Goal: Use online tool/utility

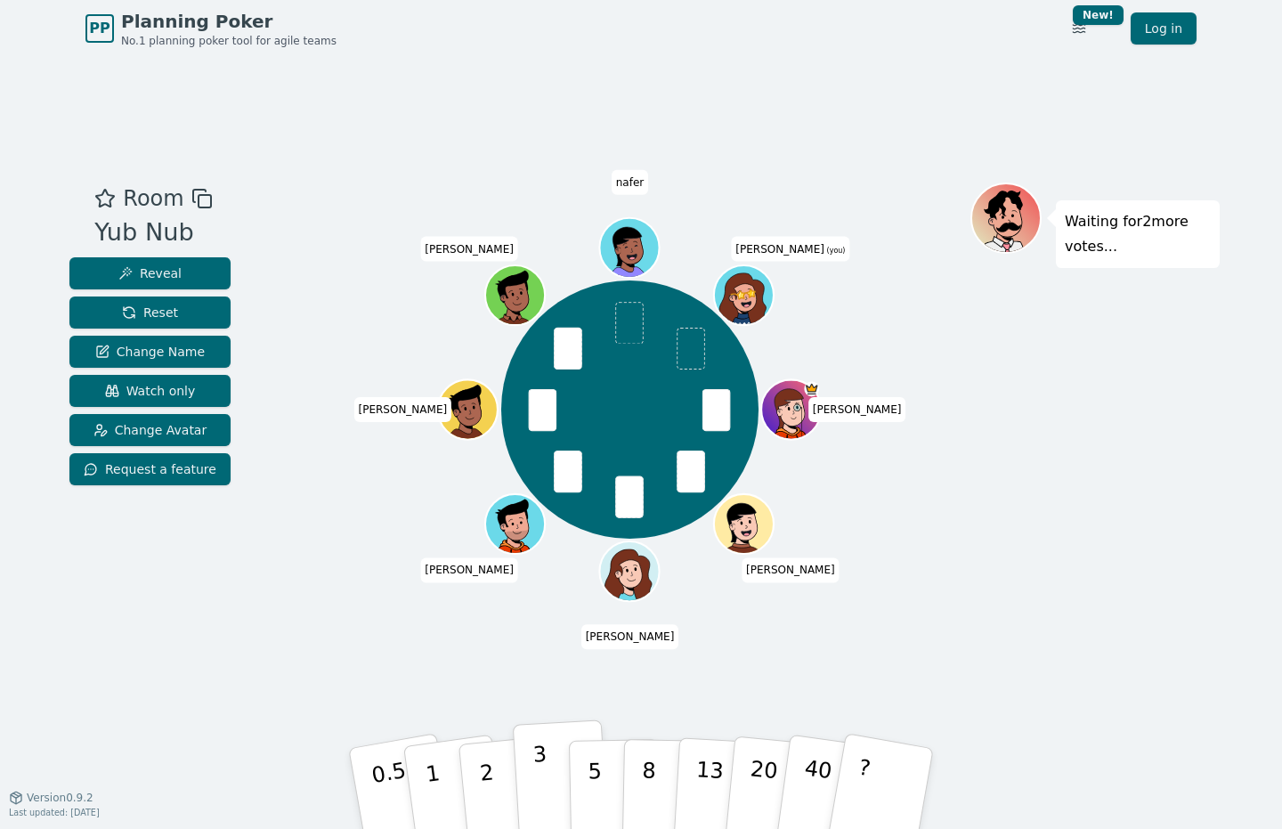
click at [549, 791] on button "3" at bounding box center [561, 788] width 97 height 139
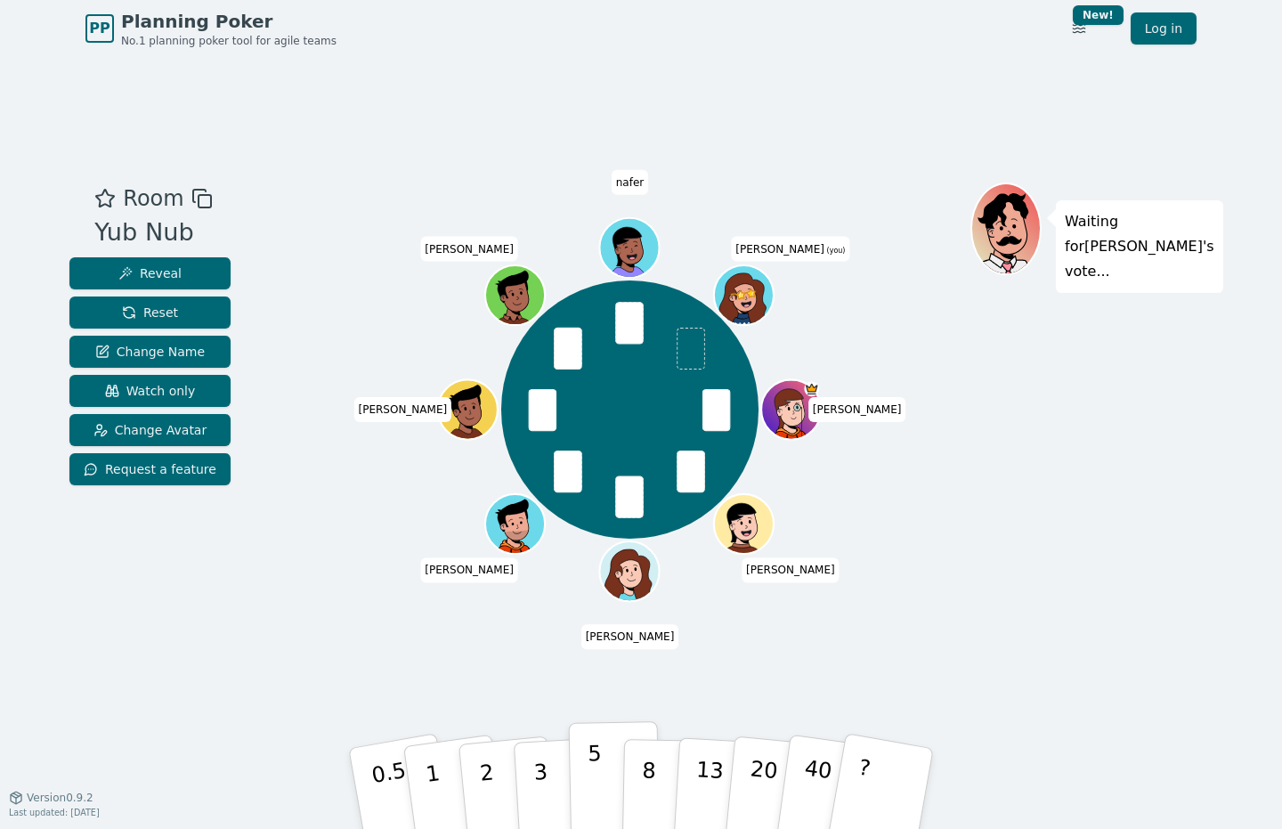
click at [606, 775] on button "5" at bounding box center [615, 788] width 92 height 135
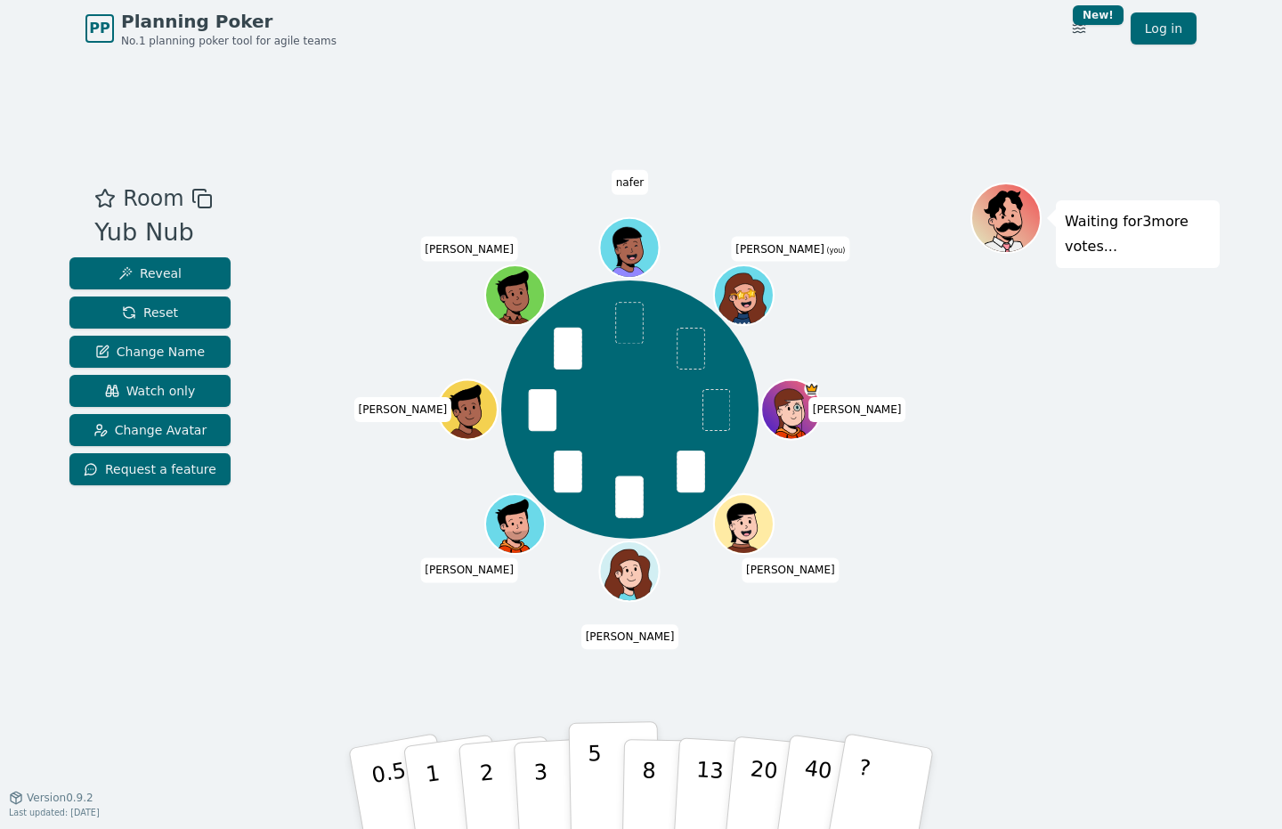
click at [600, 771] on button "5" at bounding box center [615, 788] width 92 height 135
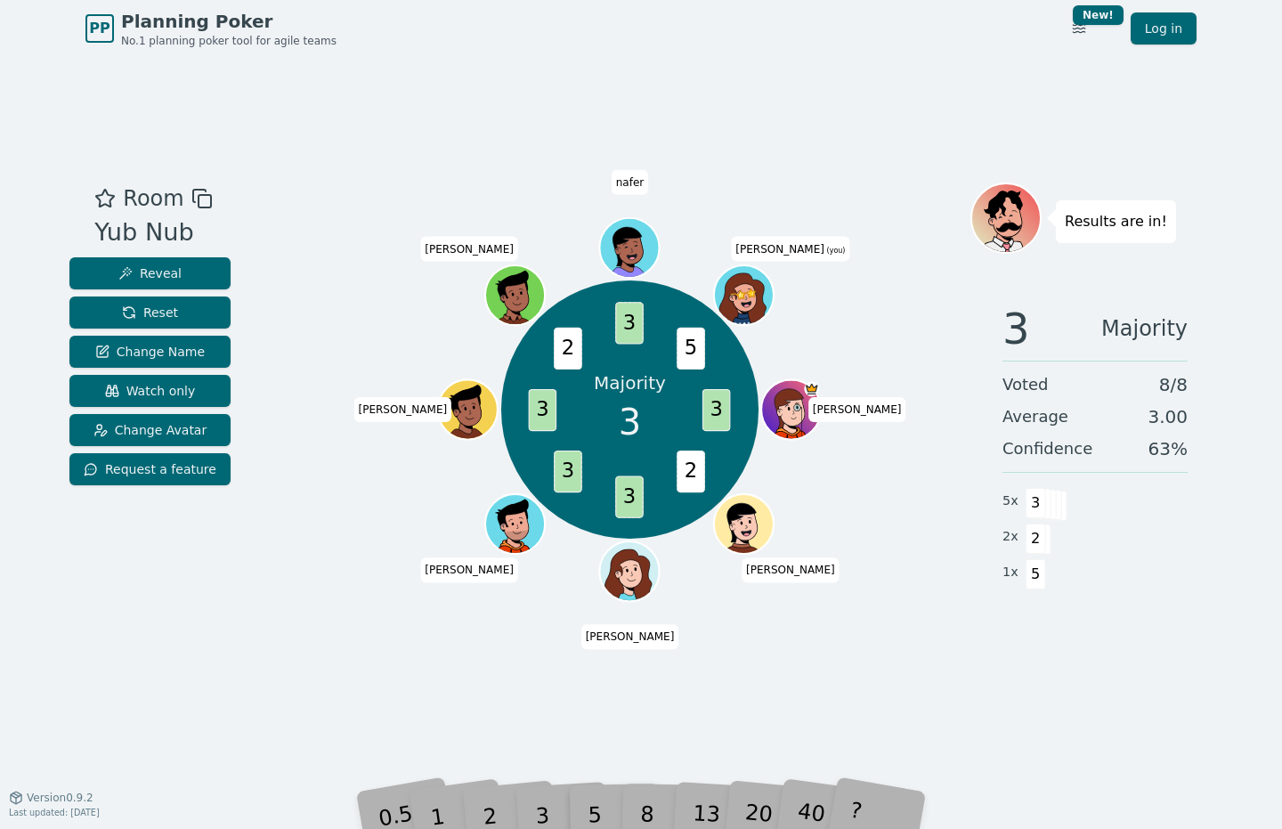
click at [539, 795] on div "3" at bounding box center [560, 788] width 57 height 65
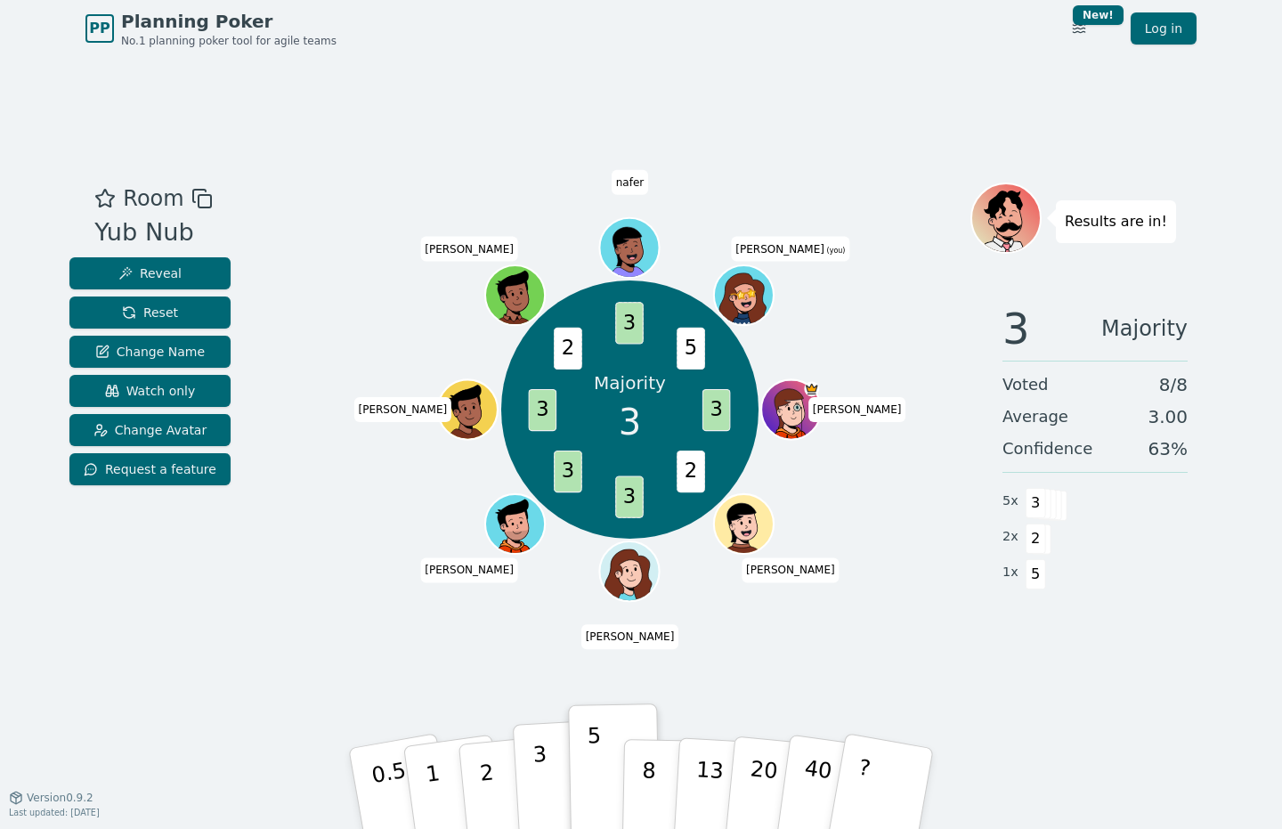
click at [546, 776] on p "3" at bounding box center [542, 790] width 20 height 97
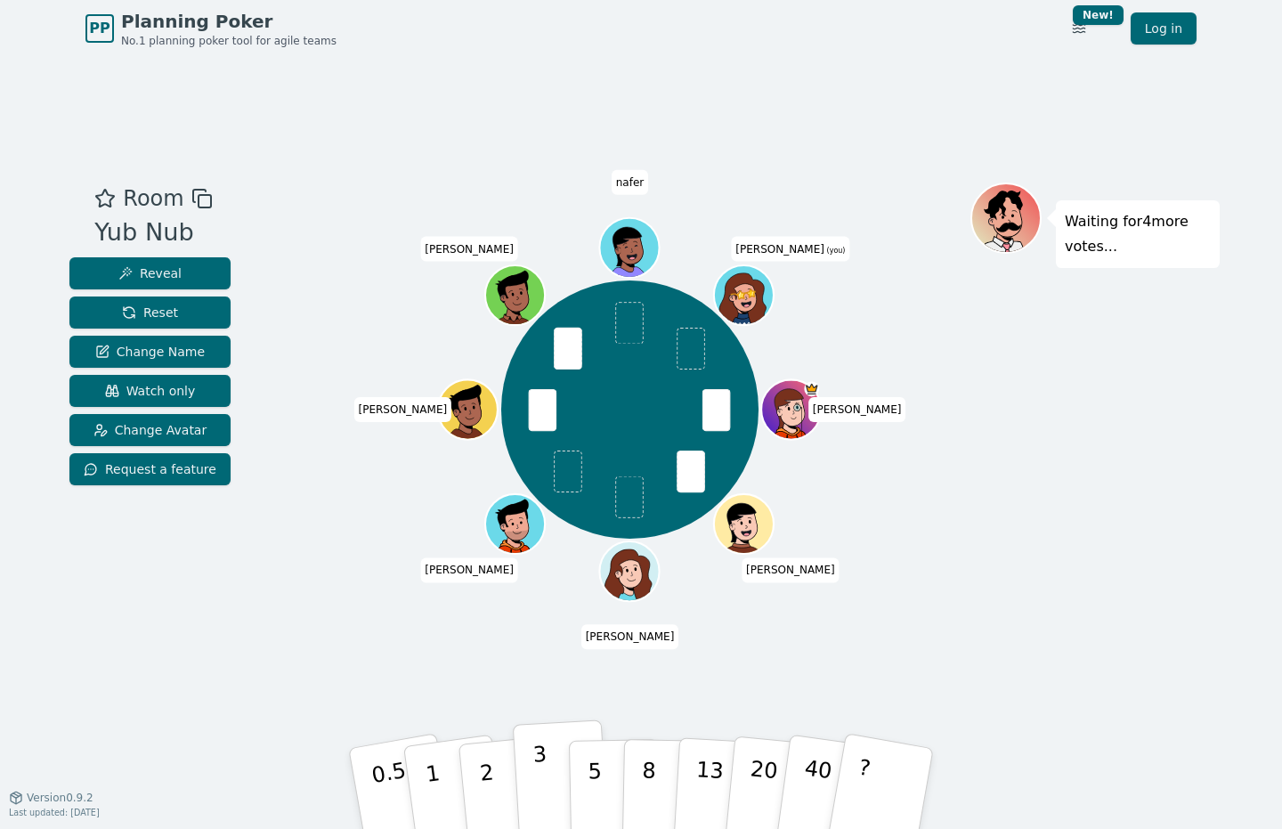
click at [544, 786] on p "3" at bounding box center [542, 790] width 20 height 97
click at [494, 769] on button "2" at bounding box center [508, 790] width 102 height 142
click at [456, 778] on button "1" at bounding box center [454, 789] width 106 height 144
click at [615, 786] on button "5" at bounding box center [615, 788] width 92 height 135
